Goal: Information Seeking & Learning: Learn about a topic

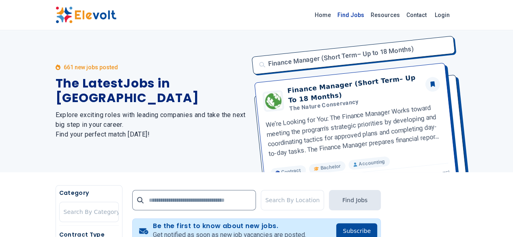
click at [367, 13] on link "Find Jobs" at bounding box center [350, 15] width 33 height 13
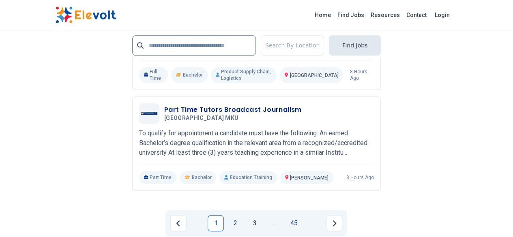
scroll to position [1882, 0]
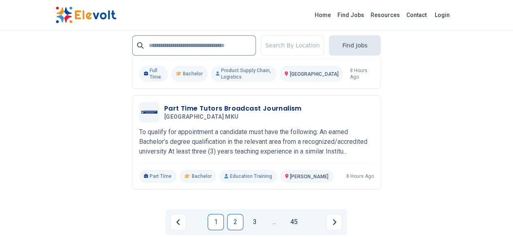
click at [233, 214] on link "2" at bounding box center [235, 222] width 16 height 16
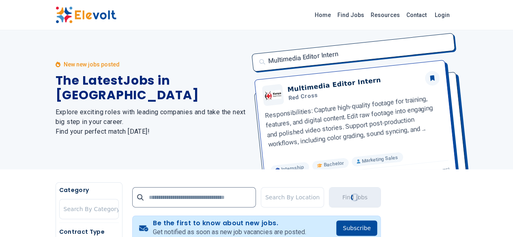
scroll to position [0, 0]
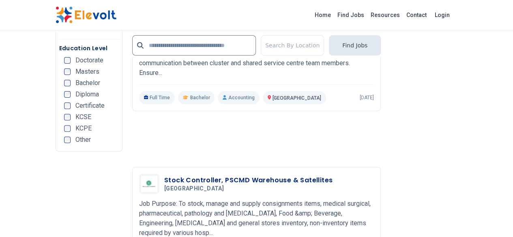
scroll to position [1625, 0]
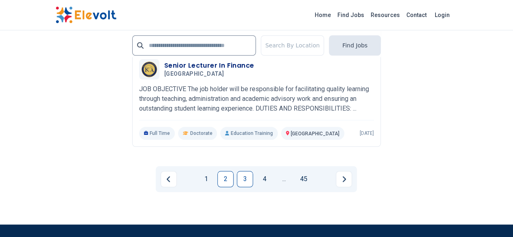
click at [244, 171] on link "3" at bounding box center [245, 179] width 16 height 16
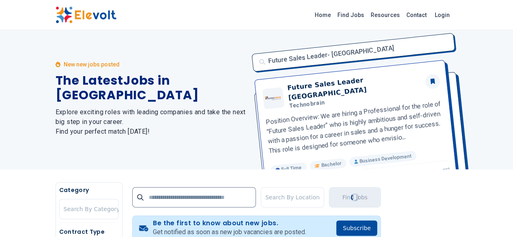
scroll to position [0, 0]
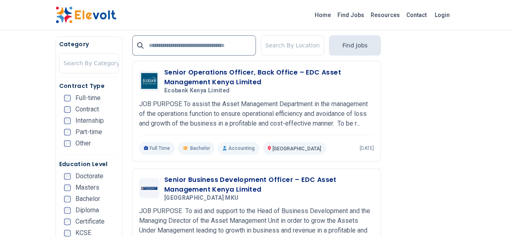
scroll to position [415, 0]
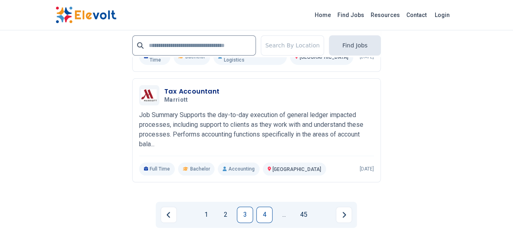
click at [264, 207] on link "4" at bounding box center [264, 215] width 16 height 16
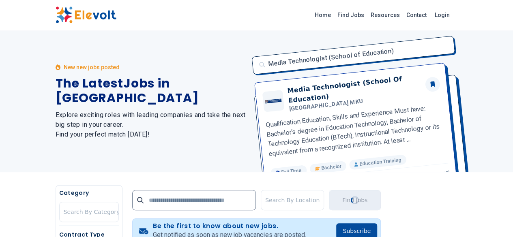
scroll to position [0, 0]
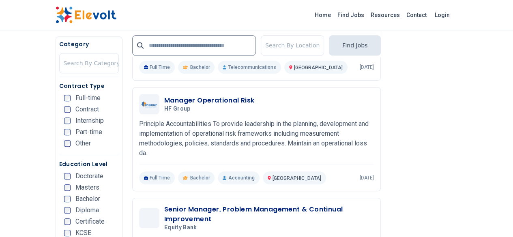
scroll to position [285, 0]
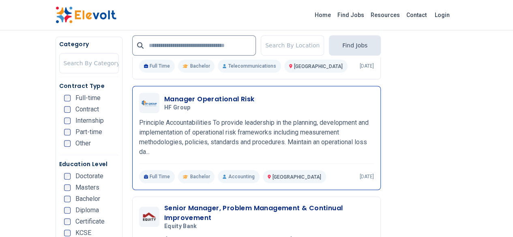
click at [374, 103] on div "Manager Operational Risk HF Group 09/10/2025 10/10/2025" at bounding box center [269, 102] width 210 height 17
click at [374, 105] on div "Manager Operational Risk HF Group 09/10/2025 10/10/2025" at bounding box center [269, 102] width 210 height 17
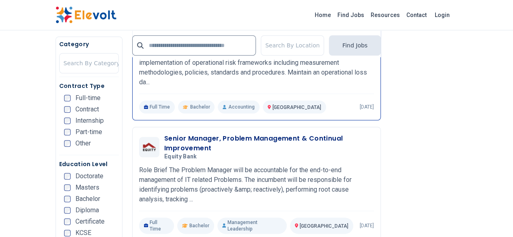
scroll to position [356, 0]
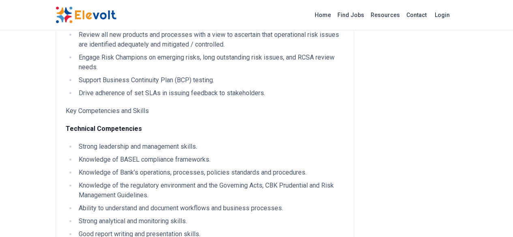
scroll to position [400, 0]
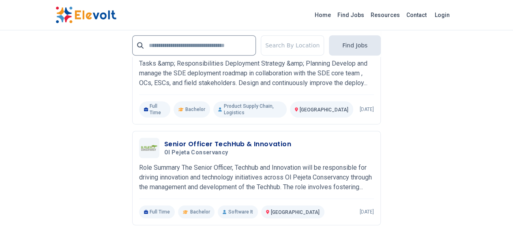
scroll to position [1724, 0]
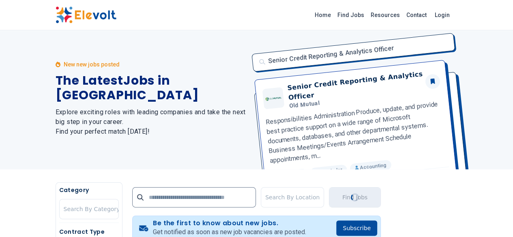
scroll to position [0, 0]
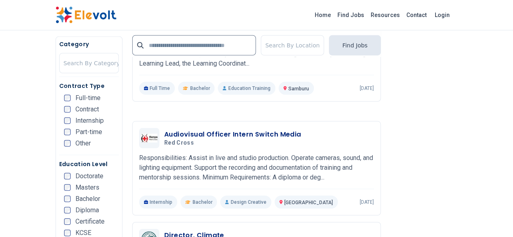
scroll to position [1129, 0]
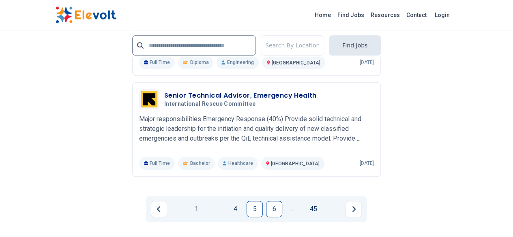
click at [282, 201] on link "6" at bounding box center [274, 209] width 16 height 16
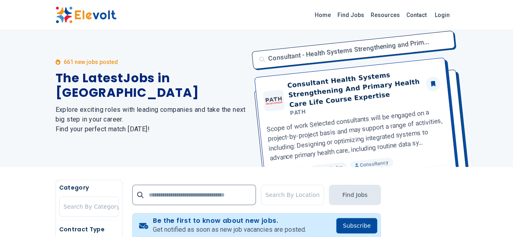
scroll to position [0, 0]
